Goal: Communication & Community: Connect with others

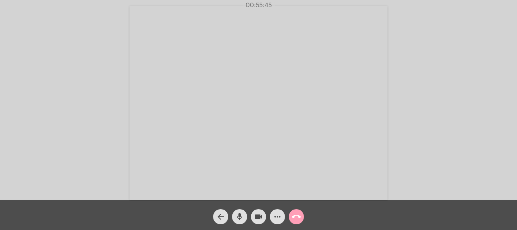
click at [297, 218] on mat-icon "call_end" at bounding box center [296, 216] width 9 height 9
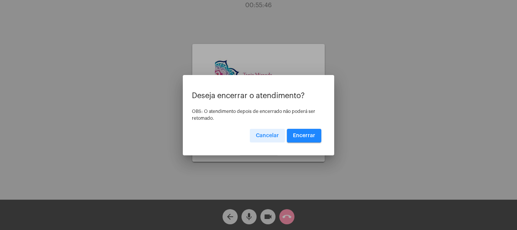
click at [307, 133] on span "Encerrar" at bounding box center [304, 135] width 22 height 5
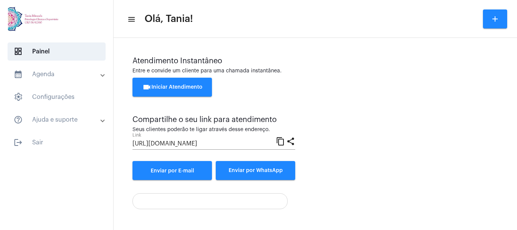
scroll to position [53, 0]
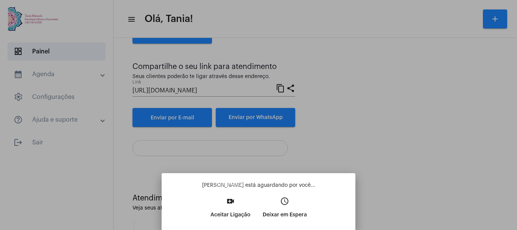
click at [231, 199] on mat-icon "video_call" at bounding box center [230, 200] width 9 height 9
